Goal: Task Accomplishment & Management: Manage account settings

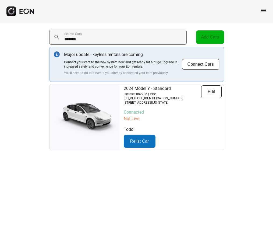
click at [116, 39] on Cars "******" at bounding box center [118, 37] width 138 height 15
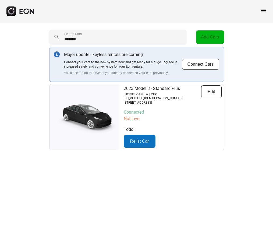
type Cars "******"
click at [140, 142] on button "Relist Car" at bounding box center [140, 141] width 32 height 13
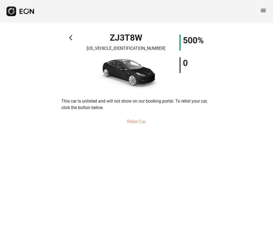
click at [142, 124] on button "Relist Car" at bounding box center [137, 121] width 32 height 13
